Goal: Download file/media

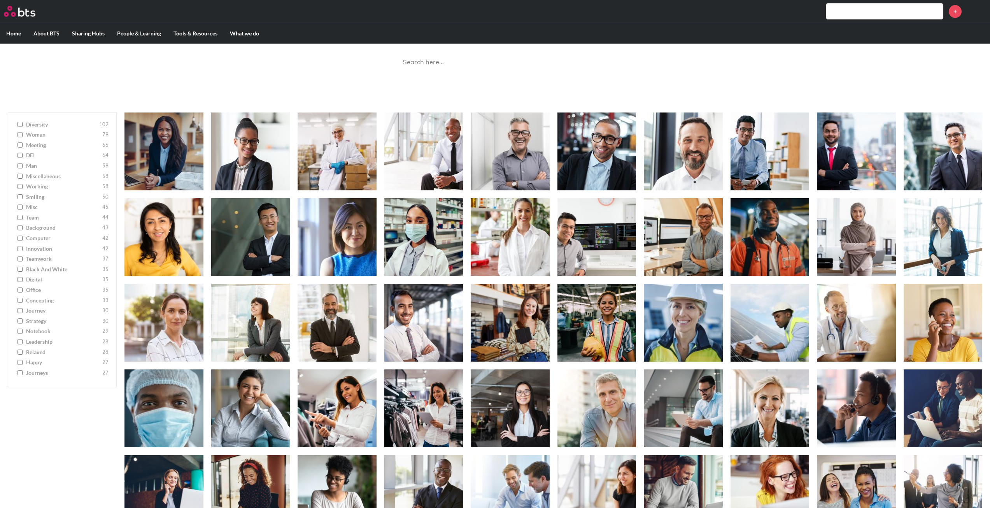
scroll to position [26, 0]
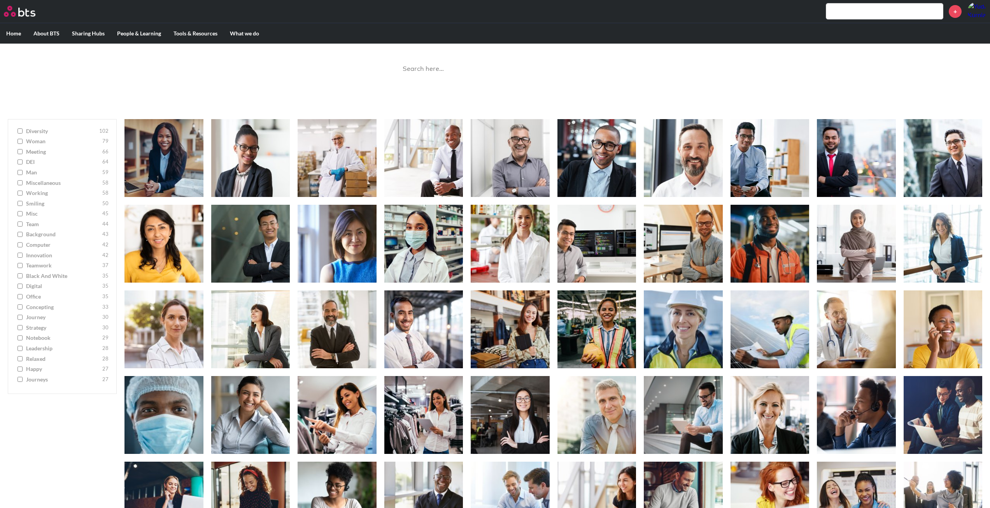
click at [43, 149] on span "meeting" at bounding box center [63, 152] width 74 height 8
click at [23, 149] on input "meeting 66" at bounding box center [20, 151] width 5 height 5
checkbox input "true"
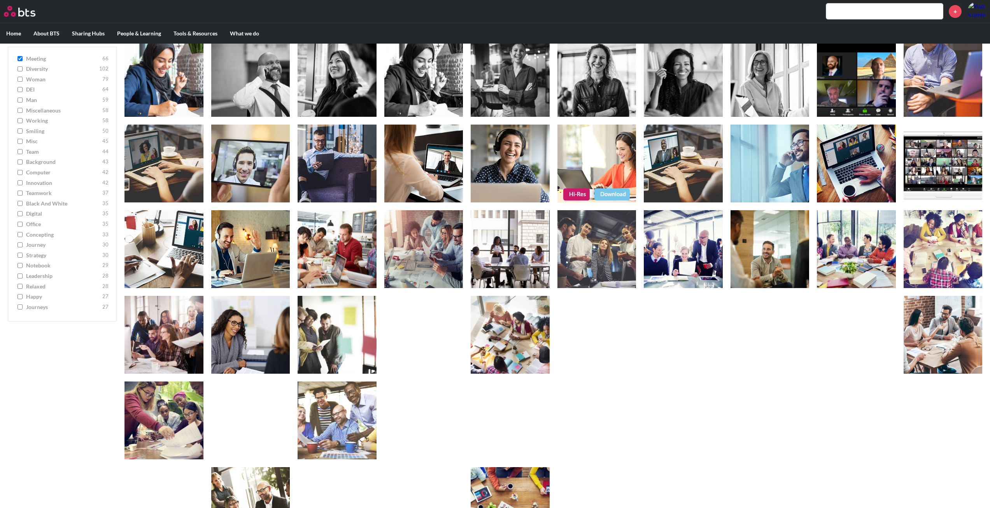
scroll to position [207, 0]
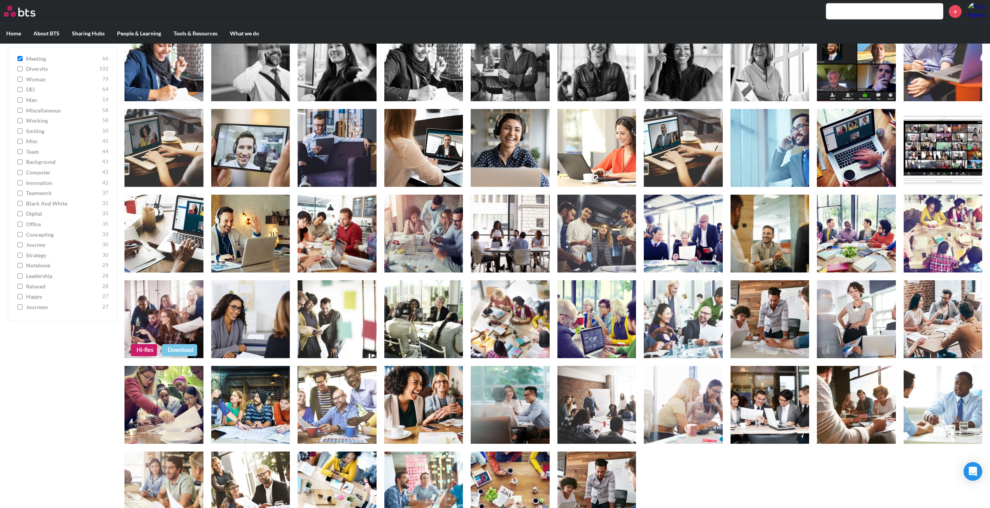
click at [178, 350] on link "Download" at bounding box center [179, 350] width 35 height 12
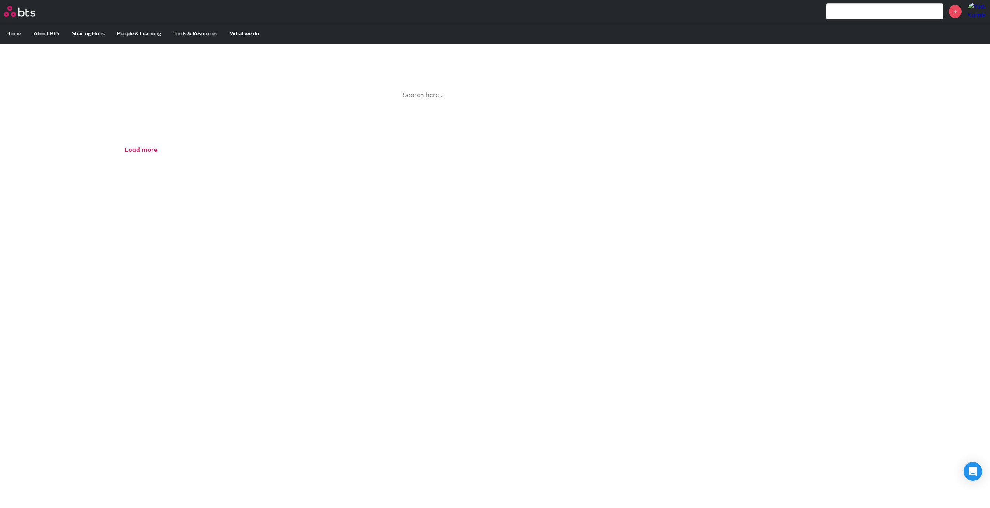
scroll to position [44, 0]
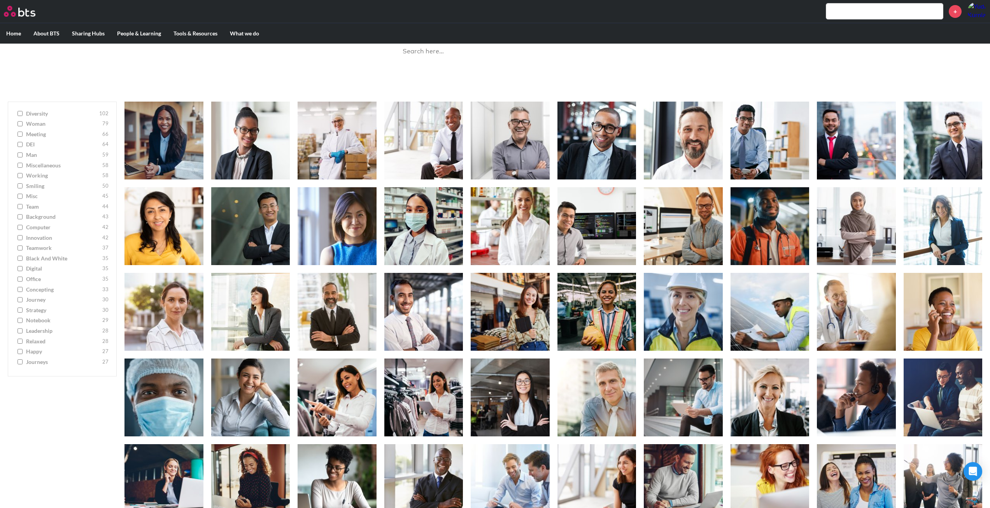
click at [21, 135] on input "meeting 66" at bounding box center [20, 133] width 5 height 5
checkbox input "true"
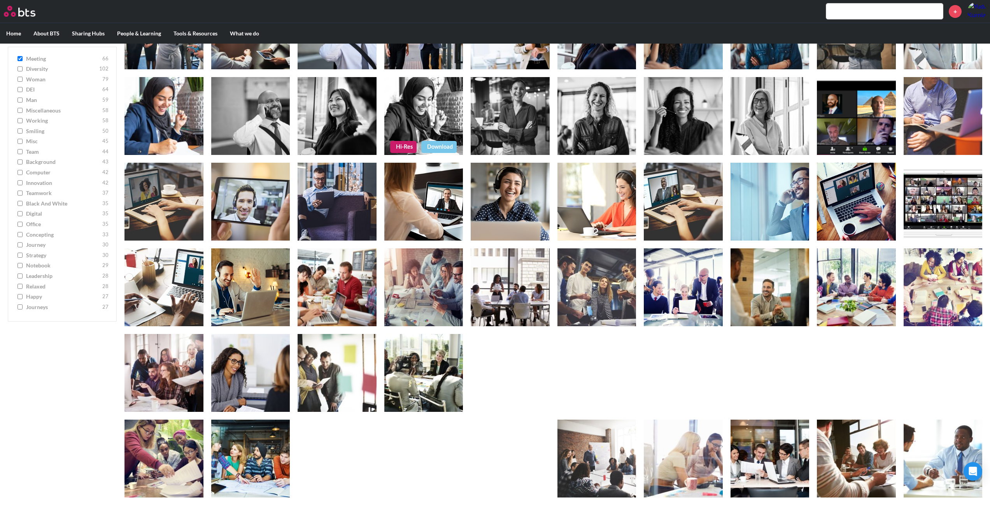
scroll to position [245, 0]
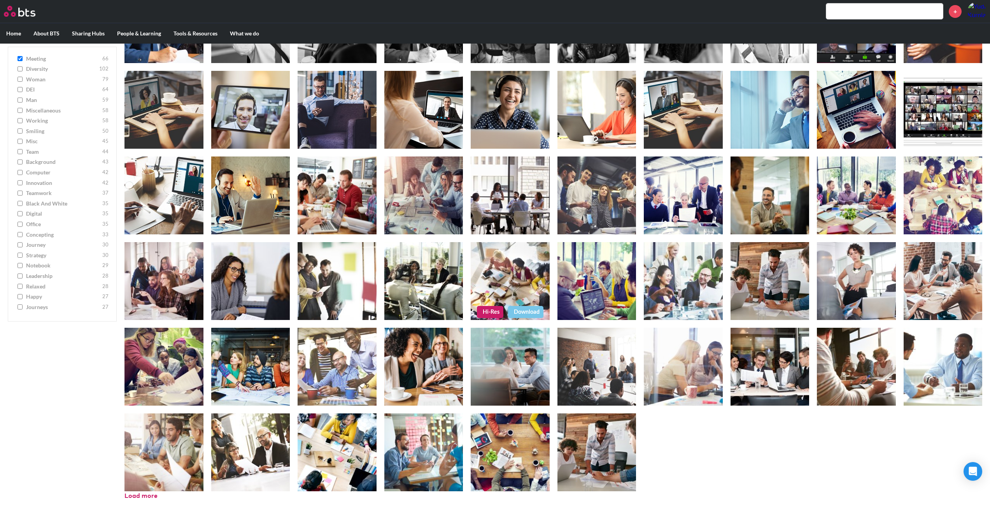
click at [492, 309] on link "Hi-Res" at bounding box center [490, 312] width 26 height 12
click at [146, 309] on link "Hi-Res" at bounding box center [144, 312] width 26 height 12
